Goal: Navigation & Orientation: Find specific page/section

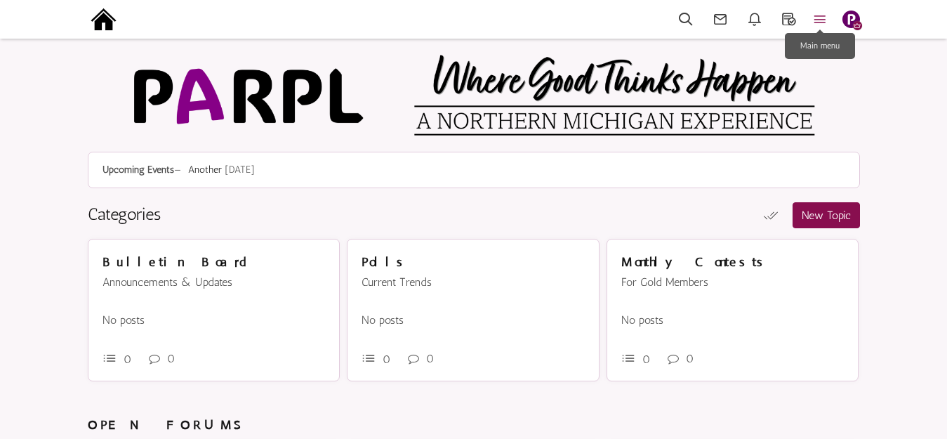
click at [820, 20] on icon at bounding box center [820, 19] width 31 height 16
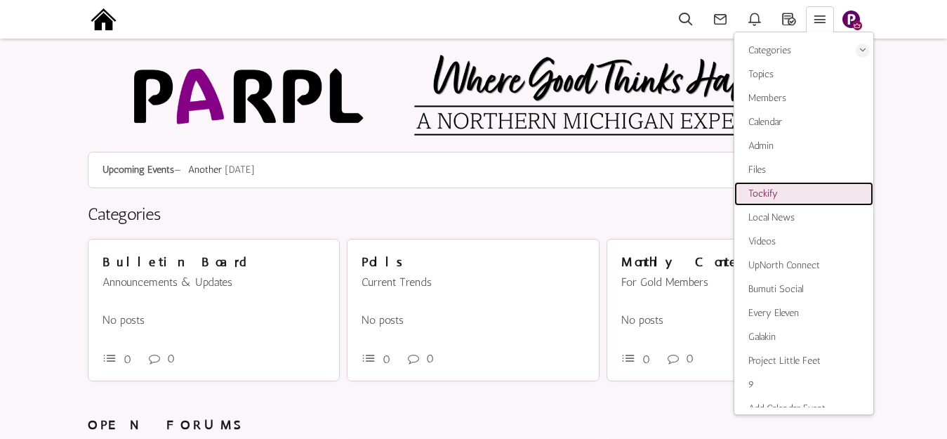
click at [765, 198] on span "Tockify" at bounding box center [763, 194] width 29 height 12
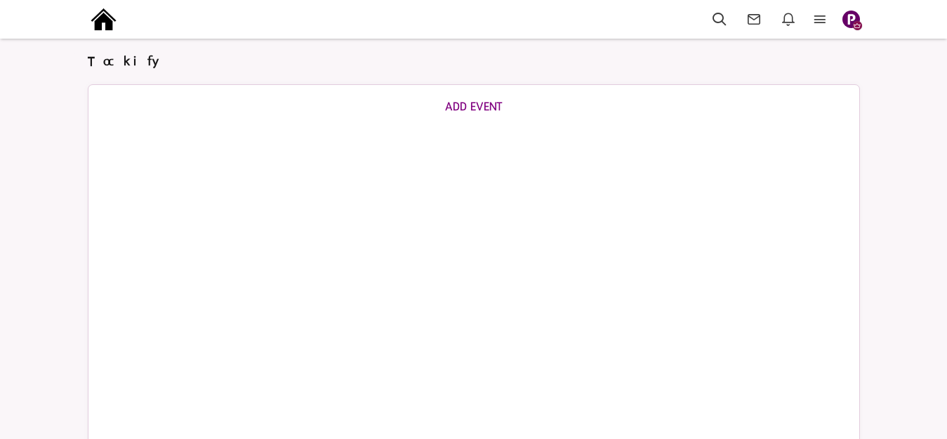
click at [822, 10] on div "Categories Members Calendar Tockify Local News Videos UpNorth Connect Bumuti So…" at bounding box center [474, 20] width 801 height 40
click at [822, 17] on icon at bounding box center [820, 19] width 31 height 16
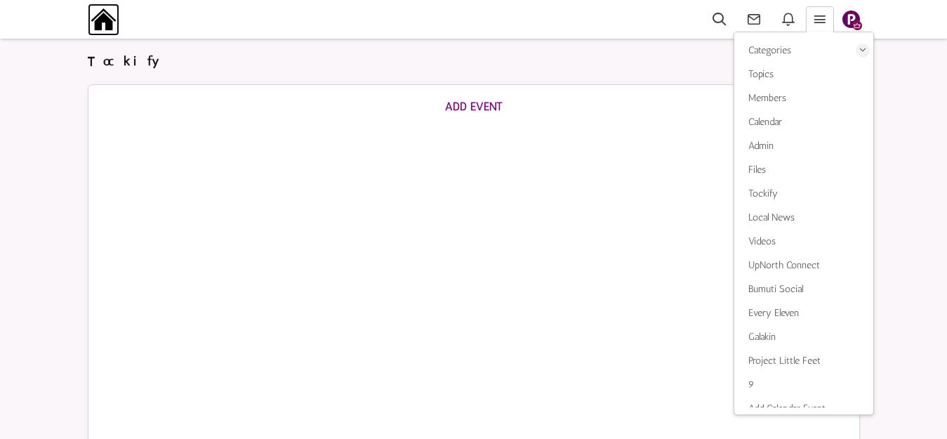
click at [100, 21] on img at bounding box center [104, 20] width 32 height 32
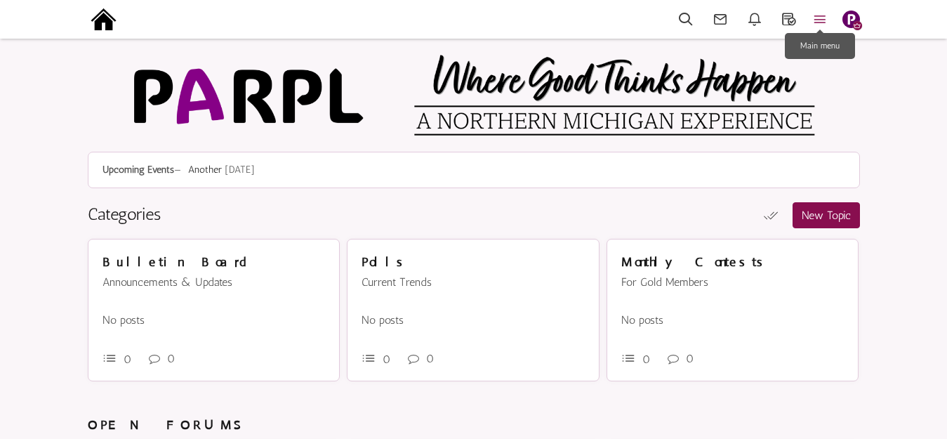
click at [820, 20] on icon at bounding box center [820, 19] width 31 height 16
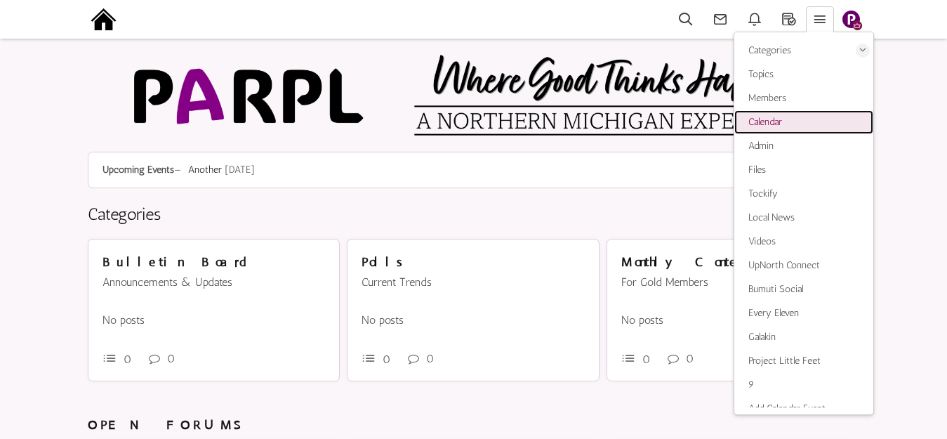
click at [765, 119] on span "Calendar" at bounding box center [766, 122] width 34 height 12
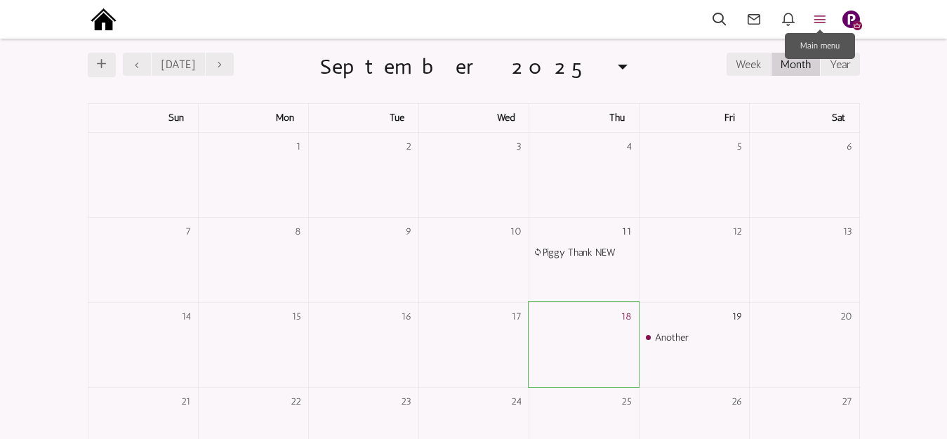
click at [825, 15] on icon at bounding box center [820, 19] width 31 height 16
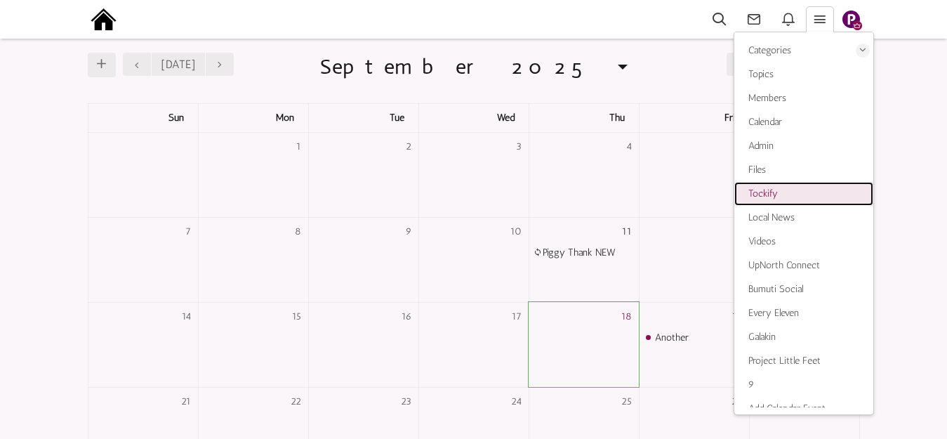
click at [766, 194] on span "Tockify" at bounding box center [763, 194] width 29 height 12
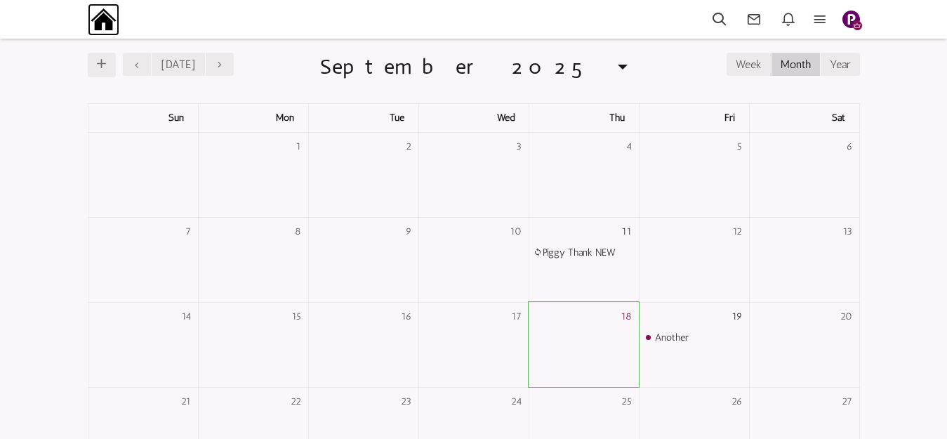
click at [105, 18] on img at bounding box center [104, 20] width 32 height 32
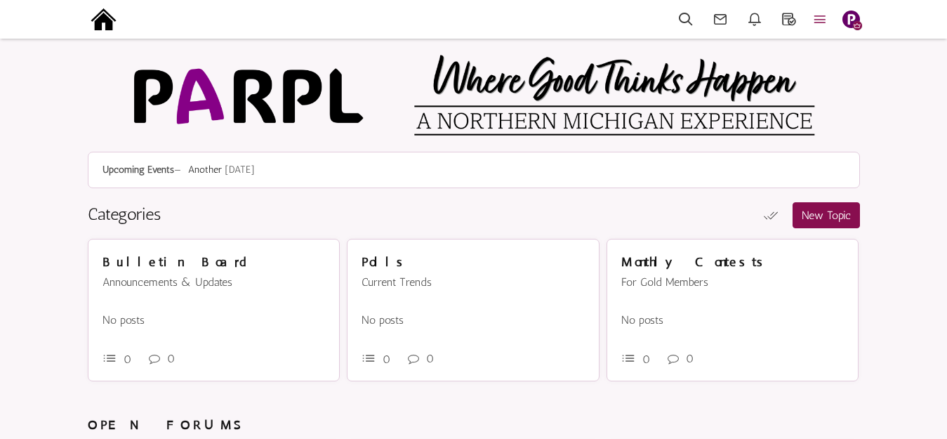
click at [825, 20] on icon at bounding box center [820, 19] width 31 height 16
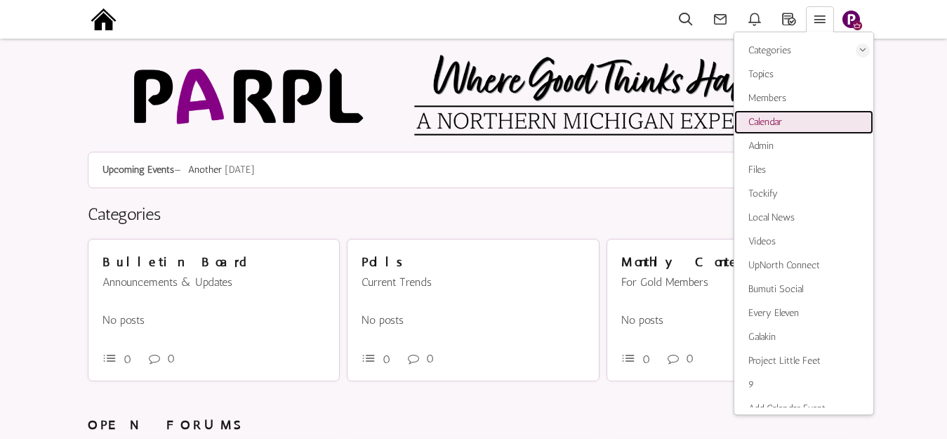
click at [778, 122] on span "Calendar" at bounding box center [766, 122] width 34 height 12
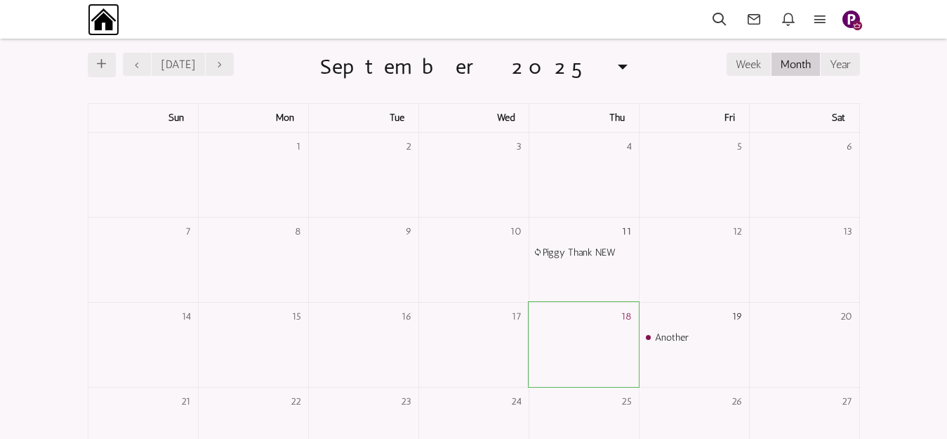
click at [103, 21] on img at bounding box center [104, 20] width 32 height 32
